Goal: Check status: Check status

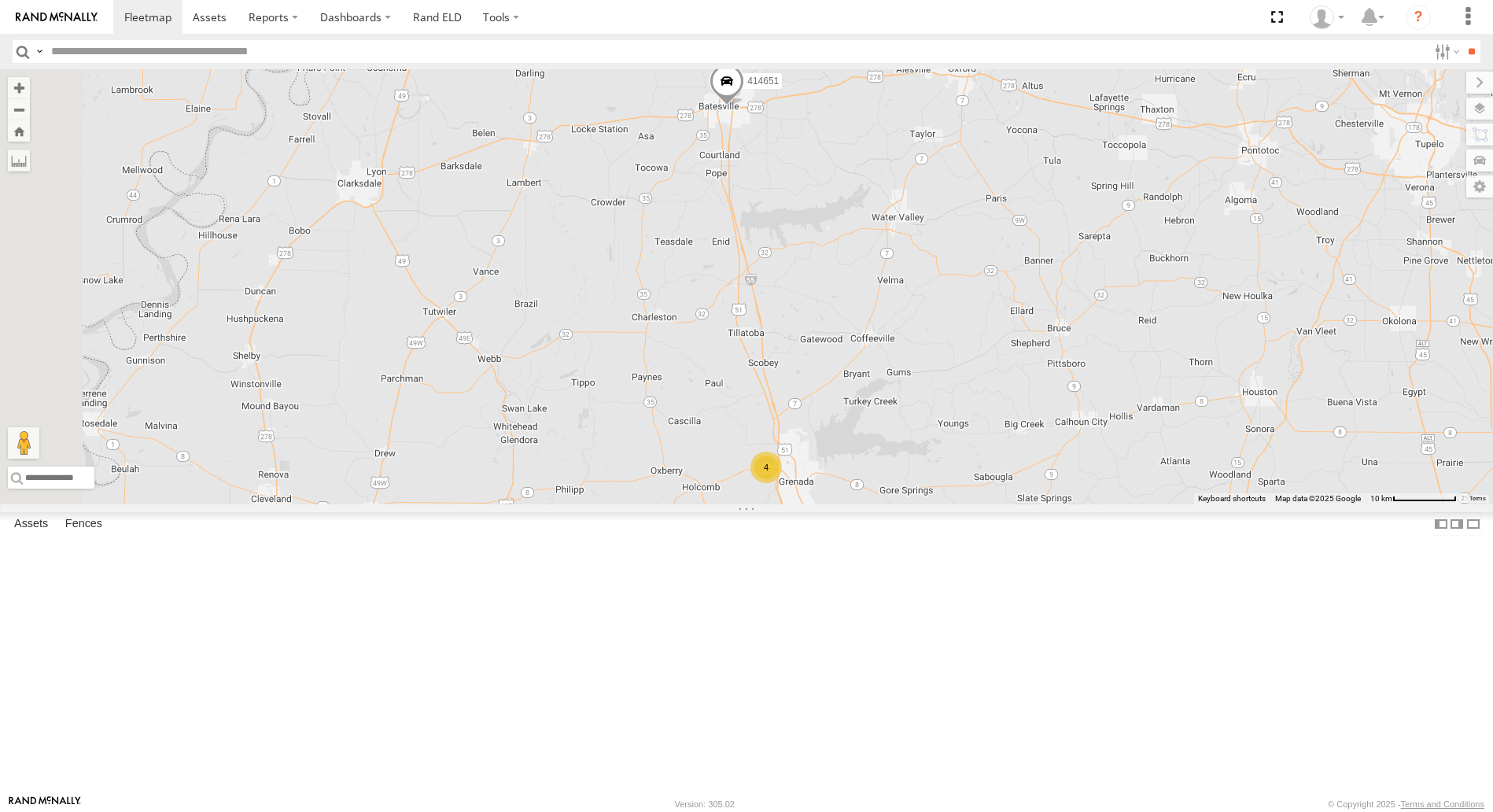
click at [744, 106] on span at bounding box center [726, 84] width 34 height 43
click at [1129, 172] on div "4 414651 414651 All Assets Keating Rd Batesville 34.31188 , -89.92969 0 12:43:1…" at bounding box center [746, 287] width 1493 height 435
click at [744, 106] on span at bounding box center [726, 84] width 34 height 43
click at [720, 63] on link at bounding box center [700, 55] width 40 height 15
